Goal: Information Seeking & Learning: Learn about a topic

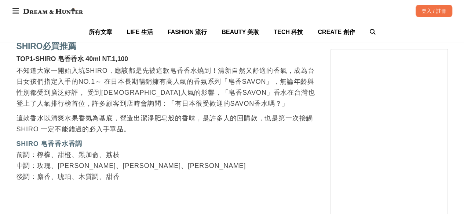
scroll to position [1026, 0]
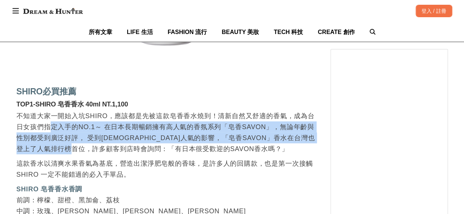
drag, startPoint x: 52, startPoint y: 129, endPoint x: 121, endPoint y: 148, distance: 71.7
click at [121, 148] on p "不知道大家一開始入坑SHIRO，應該都是先被這款皂香香水燒到！清新自然又舒適的香氣，成為台日女孩們指定入手的NO.1～ 在日本長期暢銷擁有高人氣的香氛系列「皂…" at bounding box center [165, 133] width 299 height 44
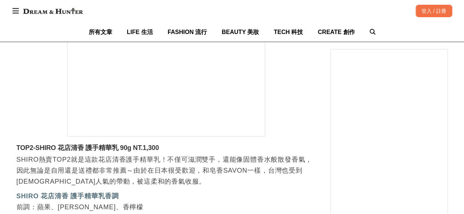
scroll to position [2089, 0]
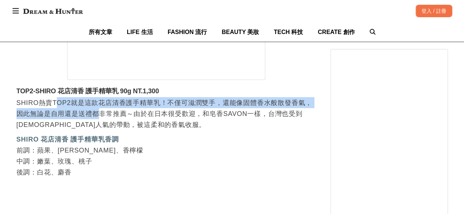
drag, startPoint x: 55, startPoint y: 104, endPoint x: 97, endPoint y: 115, distance: 44.1
click at [97, 115] on p "SHIRO熱賣TOP2就是這款花店清香護手精華乳！不僅可滋潤雙手，還能像固體香水般散發香氣，因此無論是自用還是送禮都非常推薦～由於在日本很受歡迎，和皂香SAV…" at bounding box center [165, 113] width 299 height 33
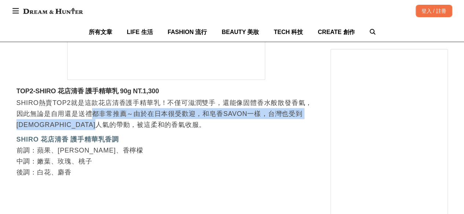
drag, startPoint x: 117, startPoint y: 117, endPoint x: 156, endPoint y: 128, distance: 41.5
click at [156, 128] on p "SHIRO熱賣TOP2就是這款花店清香護手精華乳！不僅可滋潤雙手，還能像固體香水般散發香氣，因此無論是自用還是送禮都非常推薦～由於在日本很受歡迎，和皂香SAV…" at bounding box center [165, 113] width 299 height 33
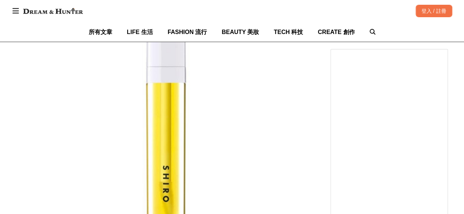
scroll to position [2455, 0]
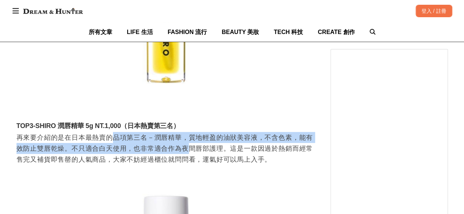
drag, startPoint x: 115, startPoint y: 141, endPoint x: 188, endPoint y: 145, distance: 73.0
click at [188, 145] on p "再來要介紹的是在日本最熱賣的品項第三名－潤唇精華，質地輕盈的油狀美容液，不含色素，能有效防止雙唇乾燥。不只適合白天使用，也非常適合作為夜間唇部護理。這是一款因…" at bounding box center [165, 148] width 299 height 33
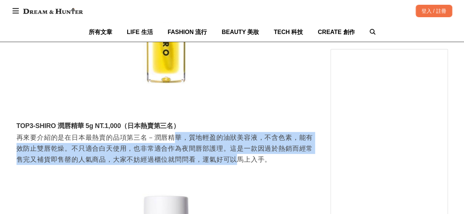
drag, startPoint x: 174, startPoint y: 140, endPoint x: 237, endPoint y: 159, distance: 66.5
click at [237, 159] on p "再來要介紹的是在日本最熱賣的品項第三名－潤唇精華，質地輕盈的油狀美容液，不含色素，能有效防止雙唇乾燥。不只適合白天使用，也非常適合作為夜間唇部護理。這是一款因…" at bounding box center [165, 148] width 299 height 33
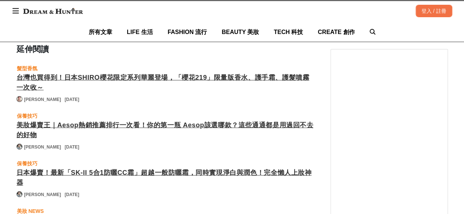
scroll to position [0, 892]
